Goal: Find specific page/section: Find specific page/section

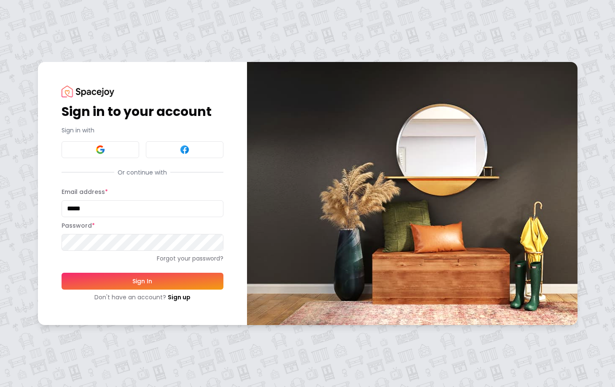
drag, startPoint x: 91, startPoint y: 211, endPoint x: 40, endPoint y: 210, distance: 51.9
click at [40, 210] on div "Sign in to your account Sign in with Or continue with Email address * ***** Pas…" at bounding box center [142, 193] width 209 height 263
type input "**********"
click at [142, 281] on button "Sign In" at bounding box center [143, 281] width 162 height 17
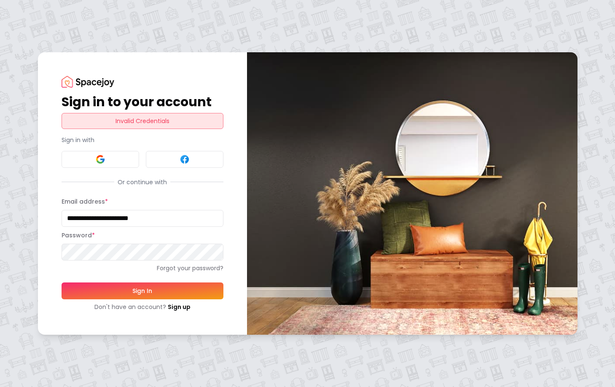
click at [110, 161] on button at bounding box center [101, 159] width 78 height 17
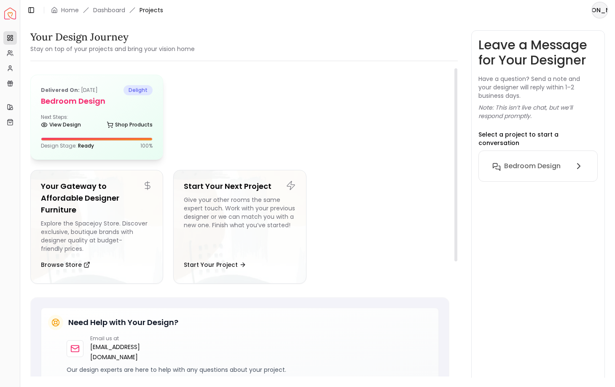
click at [117, 113] on div "Delivered on: Jan 12, 2025 delight Bedroom Design Next Steps: View Design Shop …" at bounding box center [97, 117] width 132 height 84
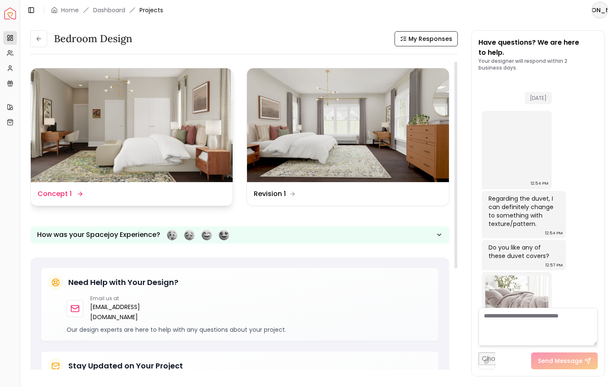
scroll to position [2300, 0]
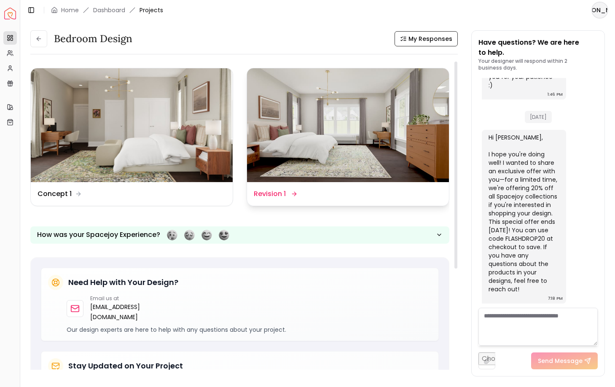
click at [326, 123] on img at bounding box center [348, 125] width 202 height 114
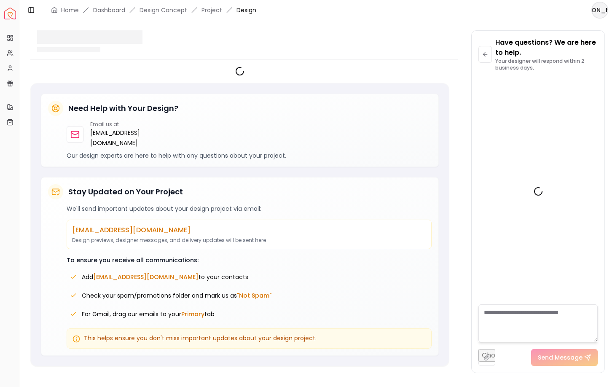
scroll to position [2294, 0]
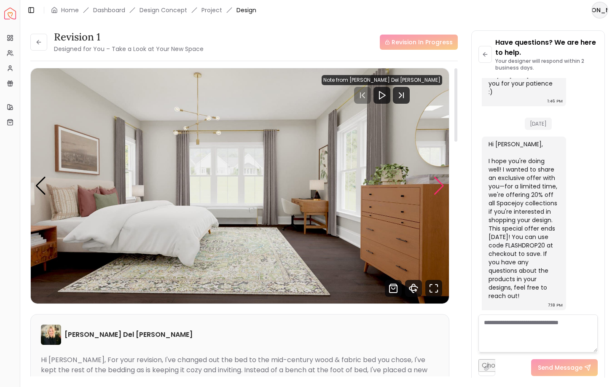
click at [440, 185] on div "Next slide" at bounding box center [438, 186] width 11 height 19
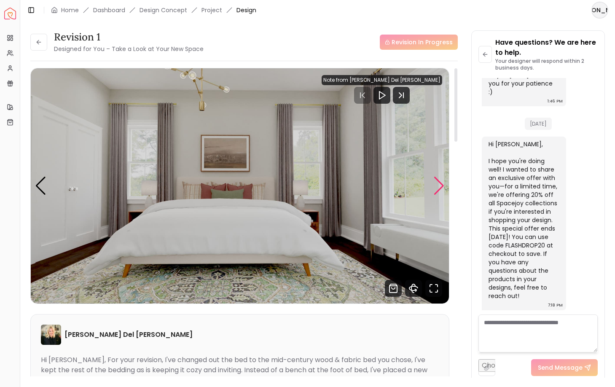
click at [440, 185] on div "Next slide" at bounding box center [438, 186] width 11 height 19
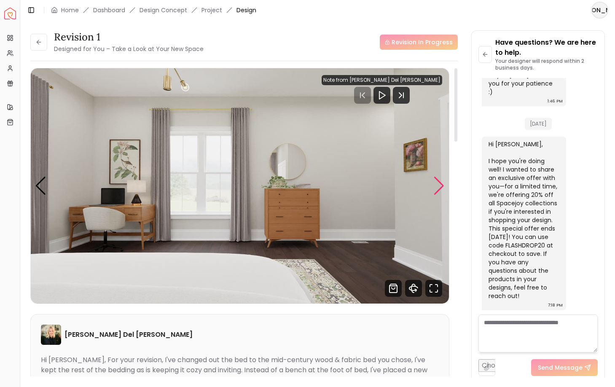
click at [440, 185] on div "Next slide" at bounding box center [438, 186] width 11 height 19
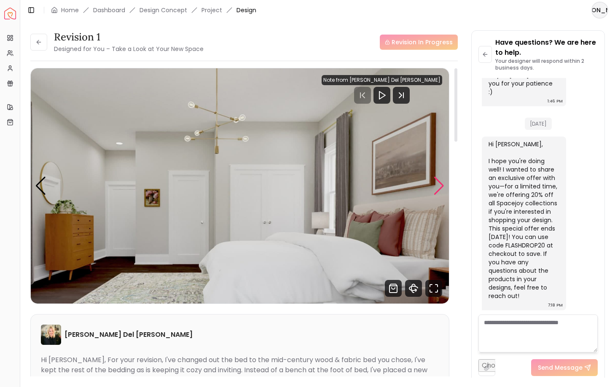
click at [440, 185] on div "Next slide" at bounding box center [438, 186] width 11 height 19
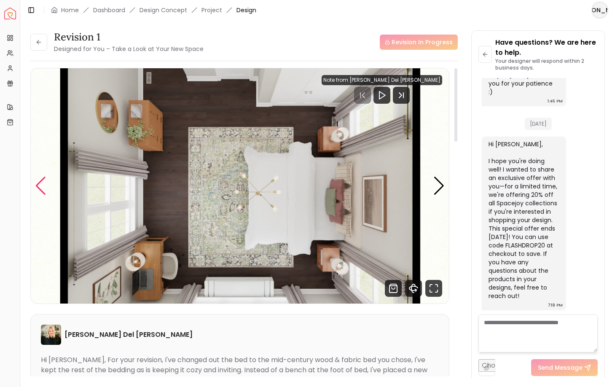
click at [43, 186] on div "Previous slide" at bounding box center [40, 186] width 11 height 19
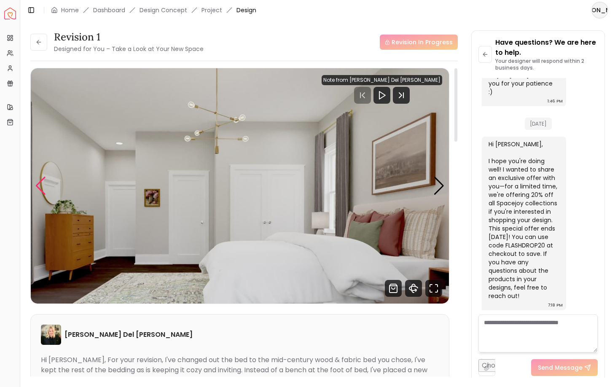
click at [43, 186] on div "Previous slide" at bounding box center [40, 186] width 11 height 19
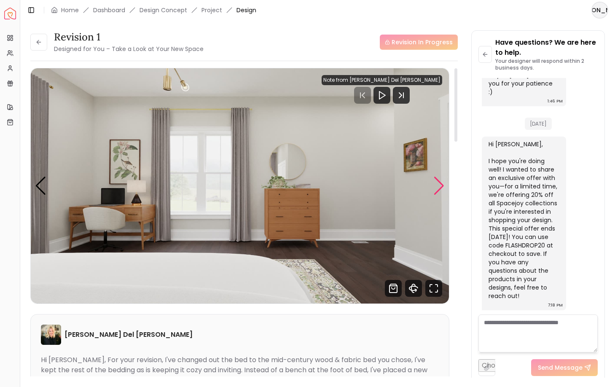
click at [439, 187] on div "Next slide" at bounding box center [438, 186] width 11 height 19
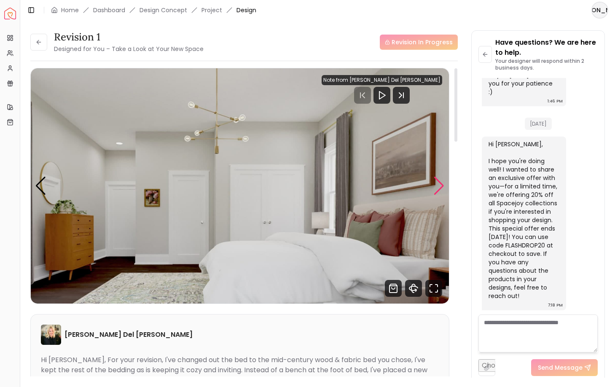
click at [439, 187] on div "Next slide" at bounding box center [438, 186] width 11 height 19
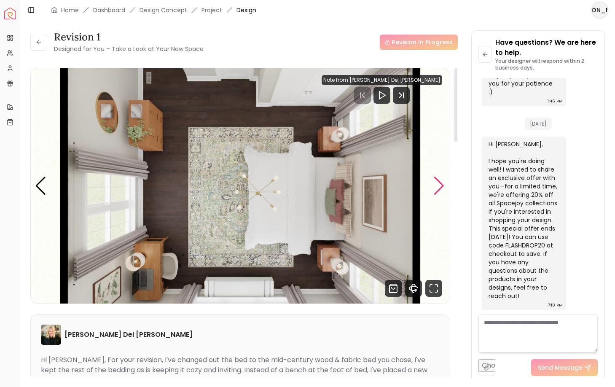
click at [439, 187] on div "Next slide" at bounding box center [438, 186] width 11 height 19
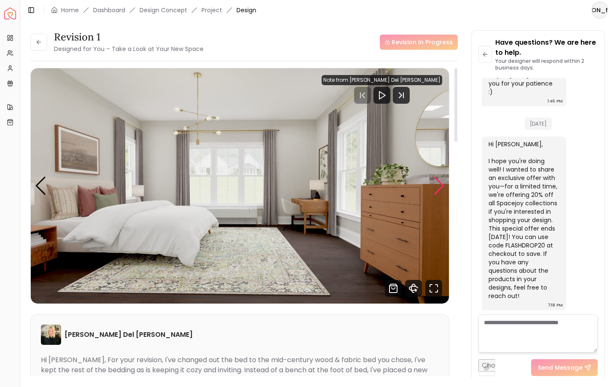
click at [439, 187] on div "Next slide" at bounding box center [438, 186] width 11 height 19
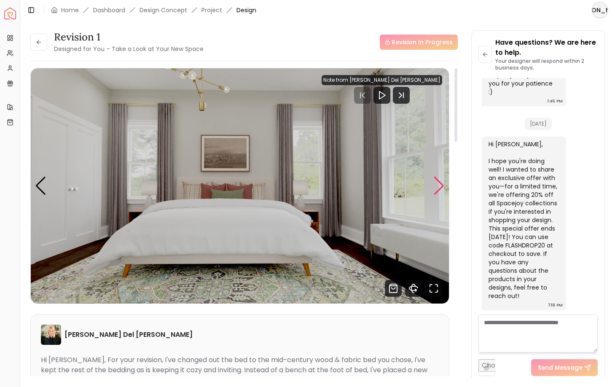
click at [438, 187] on div "Next slide" at bounding box center [438, 186] width 11 height 19
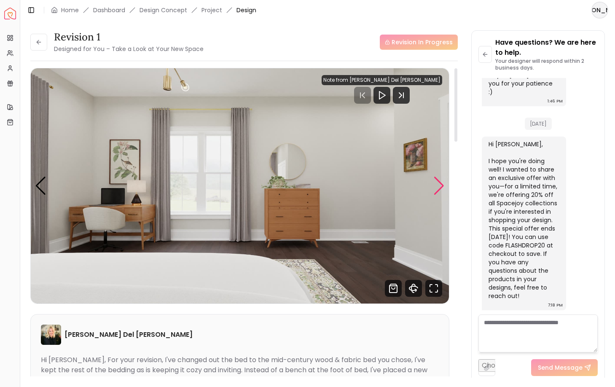
click at [438, 187] on div "Next slide" at bounding box center [438, 186] width 11 height 19
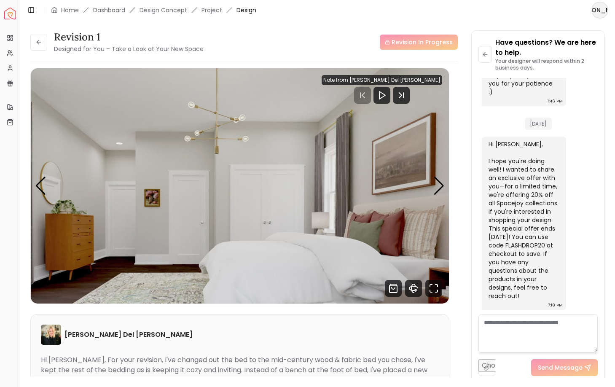
scroll to position [0, 0]
click at [41, 40] on div "Projects Projects" at bounding box center [36, 37] width 35 height 14
click at [187, 53] on div "Revision 1 Designed for You – Take a Look at Your New Space" at bounding box center [129, 42] width 150 height 24
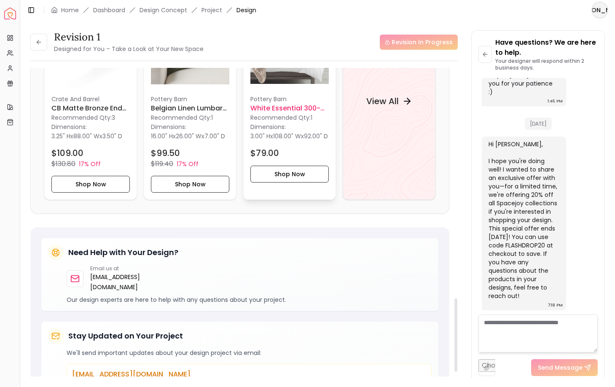
scroll to position [825, 0]
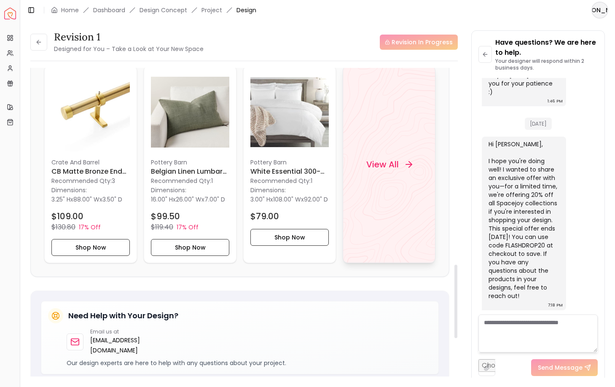
click at [379, 166] on h4 "View All" at bounding box center [382, 164] width 32 height 12
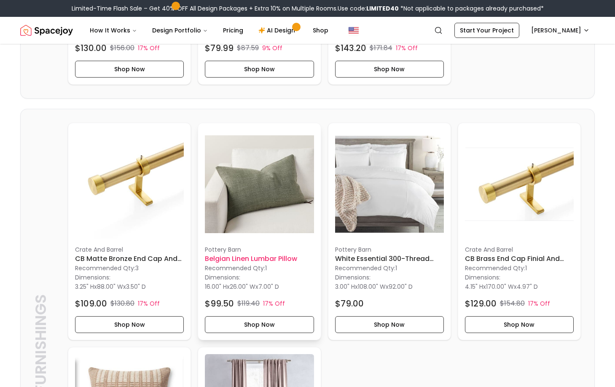
scroll to position [868, 0]
